Goal: Information Seeking & Learning: Learn about a topic

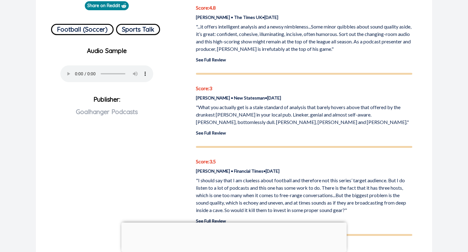
scroll to position [225, 0]
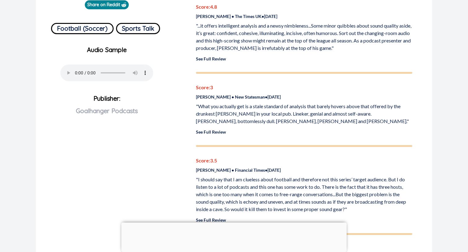
drag, startPoint x: 319, startPoint y: 101, endPoint x: 322, endPoint y: 112, distance: 11.4
click at [322, 112] on div "Score: 3 [PERSON_NAME] • New Statesman • [DATE] "What you actually get is a sta…" at bounding box center [304, 109] width 217 height 51
click at [322, 112] on p ""What you actually get is a stale standard of analysis that barely hovers above…" at bounding box center [304, 114] width 217 height 22
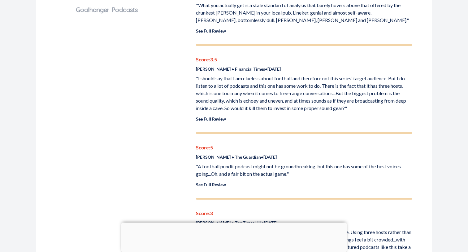
scroll to position [326, 0]
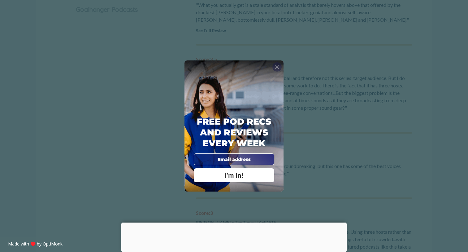
click at [273, 66] on div "X" at bounding box center [277, 66] width 9 height 9
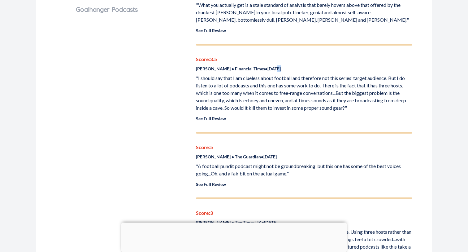
click at [273, 66] on p "[PERSON_NAME] • Financial Times • [DATE]" at bounding box center [304, 68] width 217 height 7
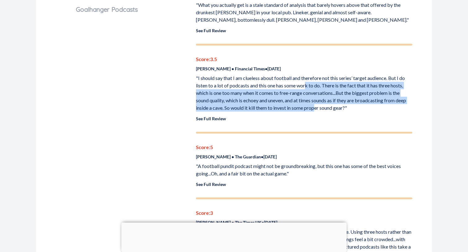
drag, startPoint x: 306, startPoint y: 87, endPoint x: 316, endPoint y: 108, distance: 22.6
click at [316, 108] on p ""I should say that I am clueless about football and therefore not this series’ …" at bounding box center [304, 92] width 217 height 37
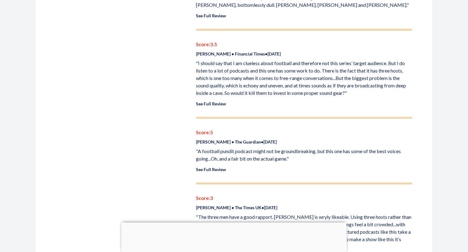
scroll to position [345, 0]
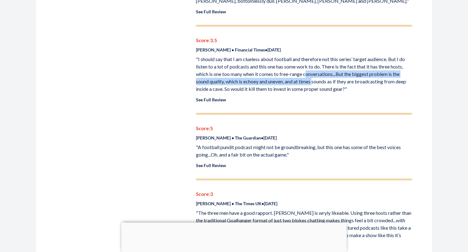
drag, startPoint x: 310, startPoint y: 72, endPoint x: 316, endPoint y: 85, distance: 13.4
click at [315, 84] on p ""I should say that I am clueless about football and therefore not this series’ …" at bounding box center [304, 73] width 217 height 37
click at [316, 85] on p ""I should say that I am clueless about football and therefore not this series’ …" at bounding box center [304, 73] width 217 height 37
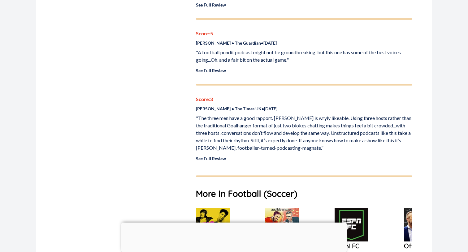
scroll to position [441, 0]
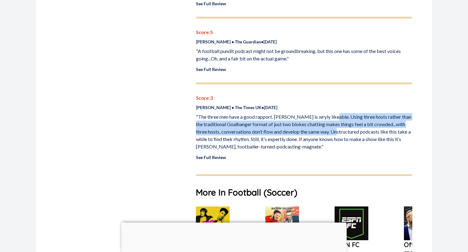
drag, startPoint x: 329, startPoint y: 116, endPoint x: 340, endPoint y: 133, distance: 19.8
click at [340, 133] on p ""The three men have a good rapport. [PERSON_NAME] is wryly likeable. Using thre…" at bounding box center [304, 131] width 217 height 37
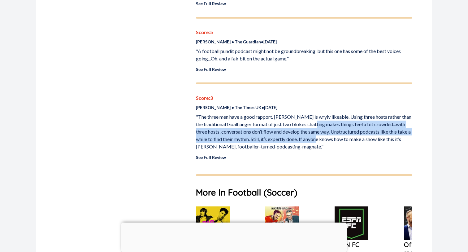
drag, startPoint x: 325, startPoint y: 125, endPoint x: 336, endPoint y: 140, distance: 17.8
click at [336, 140] on p ""The three men have a good rapport. [PERSON_NAME] is wryly likeable. Using thre…" at bounding box center [304, 131] width 217 height 37
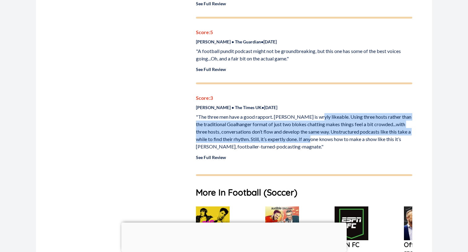
drag, startPoint x: 313, startPoint y: 116, endPoint x: 328, endPoint y: 138, distance: 27.4
click at [328, 138] on p ""The three men have a good rapport. [PERSON_NAME] is wryly likeable. Using thre…" at bounding box center [304, 131] width 217 height 37
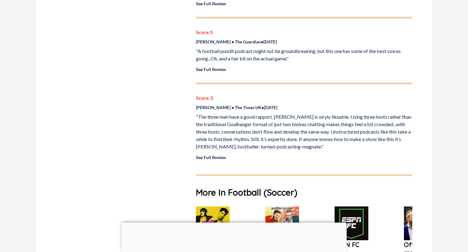
click at [331, 139] on p ""The three men have a good rapport. [PERSON_NAME] is wryly likeable. Using thre…" at bounding box center [304, 131] width 217 height 37
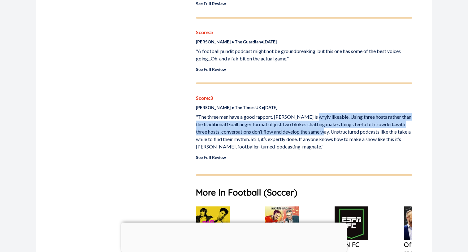
drag, startPoint x: 311, startPoint y: 119, endPoint x: 328, endPoint y: 134, distance: 23.1
click at [328, 134] on p ""The three men have a good rapport. [PERSON_NAME] is wryly likeable. Using thre…" at bounding box center [304, 131] width 217 height 37
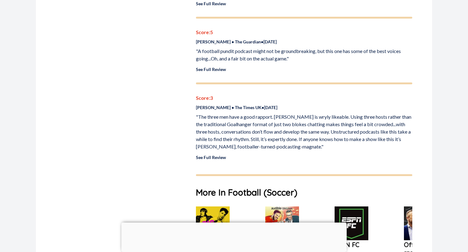
click at [327, 136] on p ""The three men have a good rapport. [PERSON_NAME] is wryly likeable. Using thre…" at bounding box center [304, 131] width 217 height 37
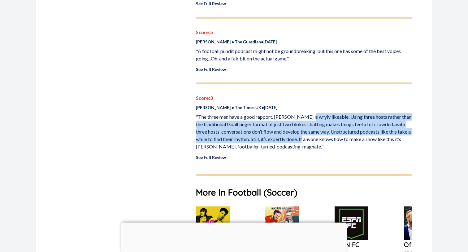
drag, startPoint x: 319, startPoint y: 132, endPoint x: 321, endPoint y: 135, distance: 3.7
click at [321, 135] on p ""The three men have a good rapport. [PERSON_NAME] is wryly likeable. Using thre…" at bounding box center [304, 131] width 217 height 37
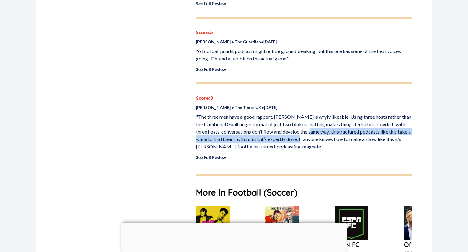
click at [317, 136] on p ""The three men have a good rapport. [PERSON_NAME] is wryly likeable. Using thre…" at bounding box center [304, 131] width 217 height 37
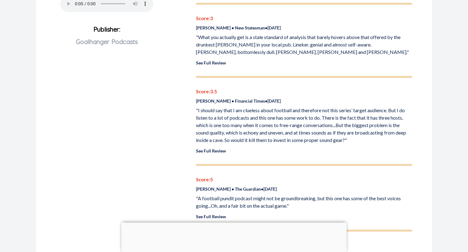
scroll to position [243, 0]
